Goal: Information Seeking & Learning: Learn about a topic

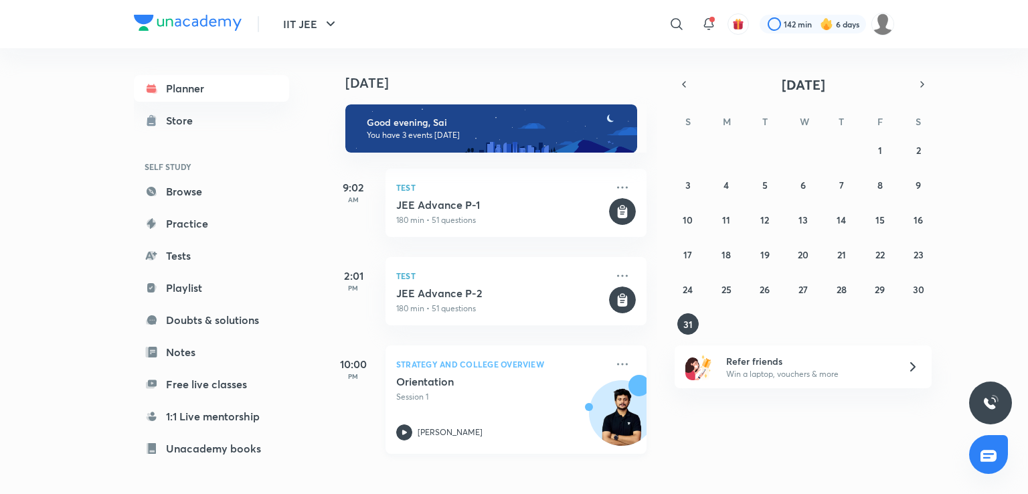
click at [587, 367] on p "Strategy and College Overview" at bounding box center [501, 364] width 210 height 16
click at [765, 290] on abbr "26" at bounding box center [764, 289] width 10 height 13
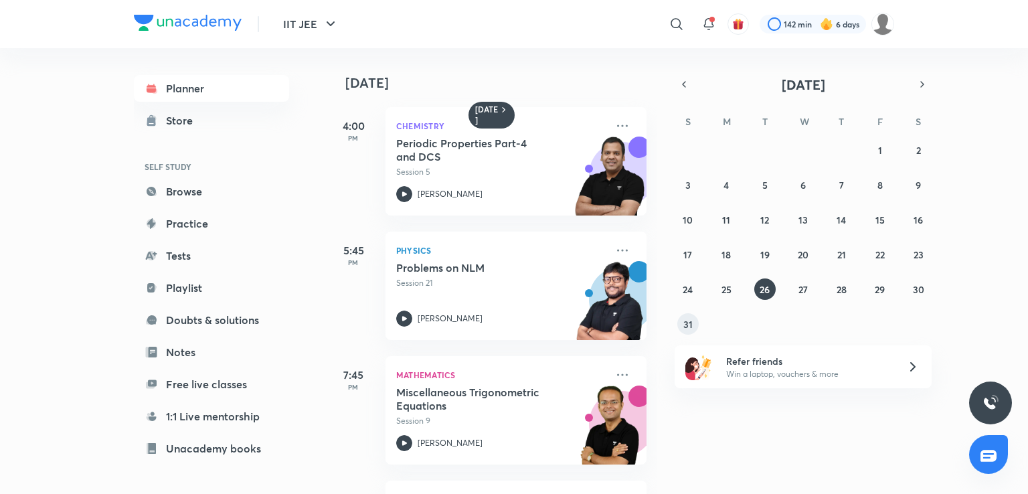
click at [680, 325] on button "31" at bounding box center [687, 323] width 21 height 21
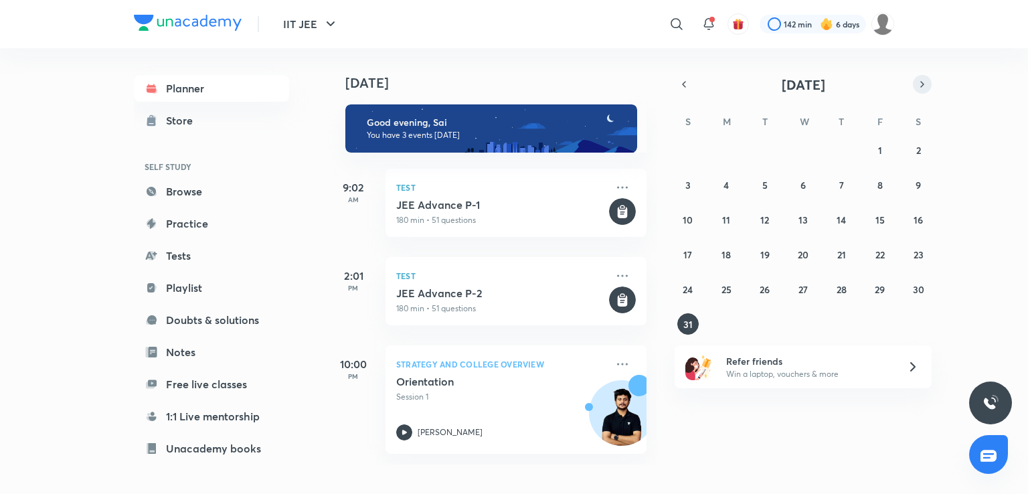
click at [921, 77] on button "button" at bounding box center [922, 84] width 19 height 19
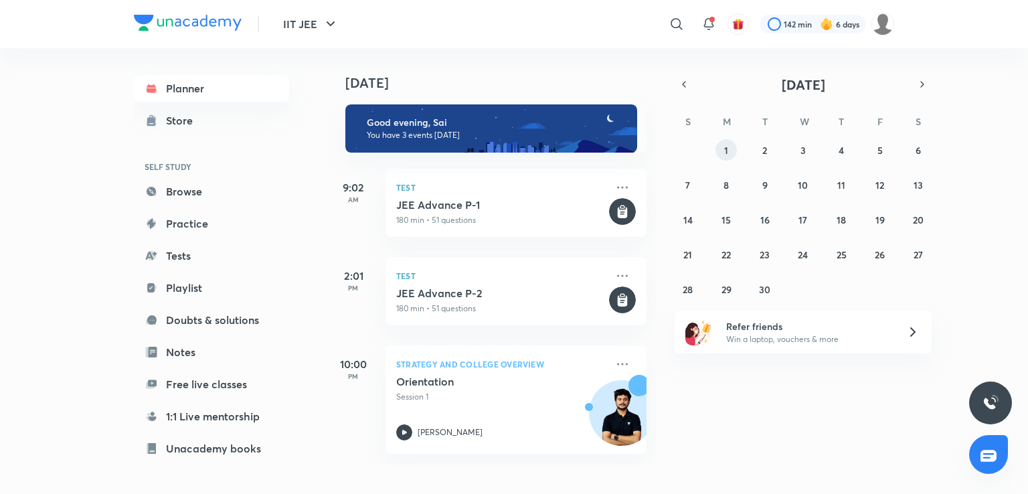
click at [719, 147] on button "1" at bounding box center [725, 149] width 21 height 21
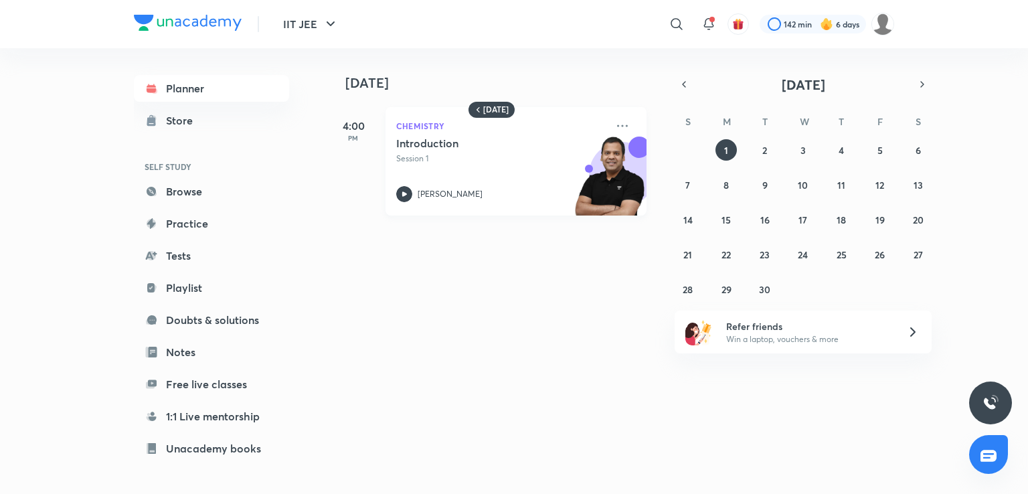
click at [465, 196] on p "Piyush Maheshwari" at bounding box center [449, 194] width 65 height 12
